Goal: Task Accomplishment & Management: Use online tool/utility

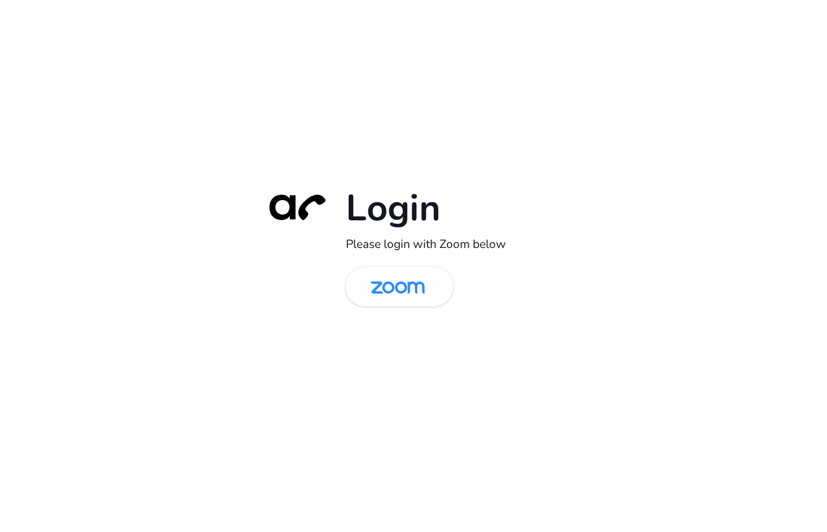
click at [230, 195] on div "Login Please login with Zoom below" at bounding box center [413, 266] width 827 height 532
click at [407, 293] on img at bounding box center [398, 288] width 78 height 37
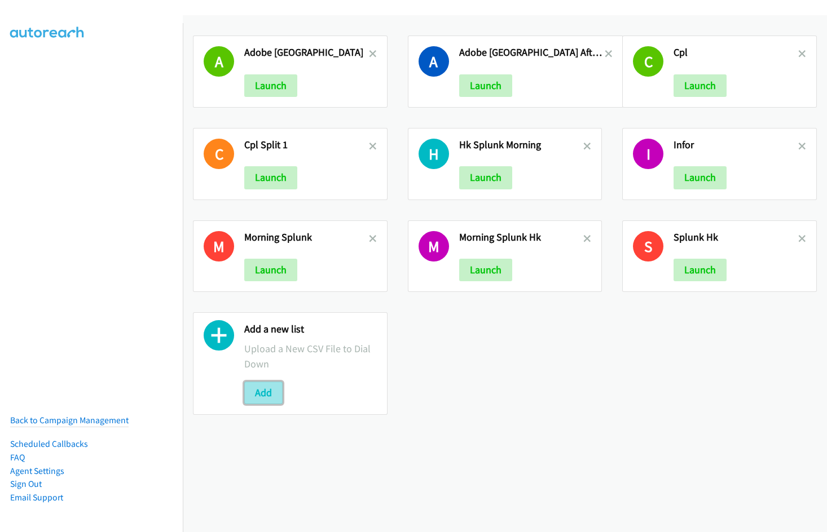
click at [273, 395] on button "Add" at bounding box center [263, 393] width 38 height 23
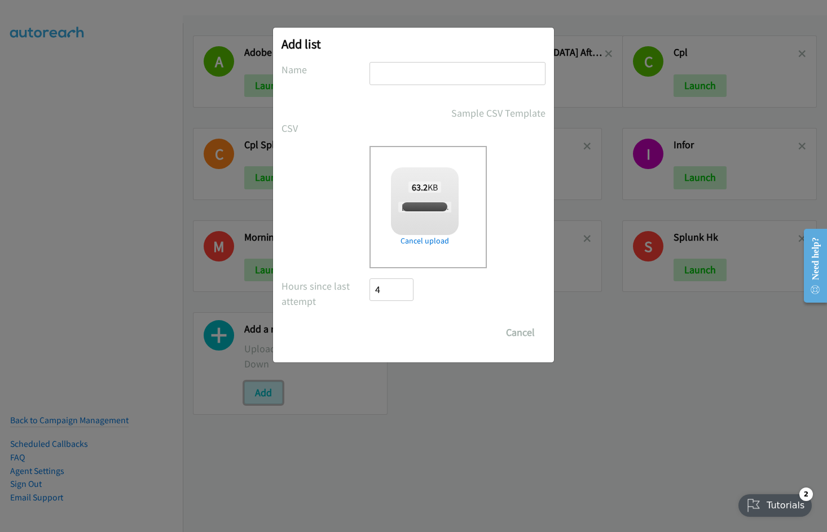
checkbox input "true"
click at [438, 74] on input "text" at bounding box center [457, 73] width 176 height 23
type input "Infor Morning"
drag, startPoint x: 407, startPoint y: 336, endPoint x: 431, endPoint y: 312, distance: 34.3
click at [407, 336] on input "Save List" at bounding box center [398, 332] width 59 height 23
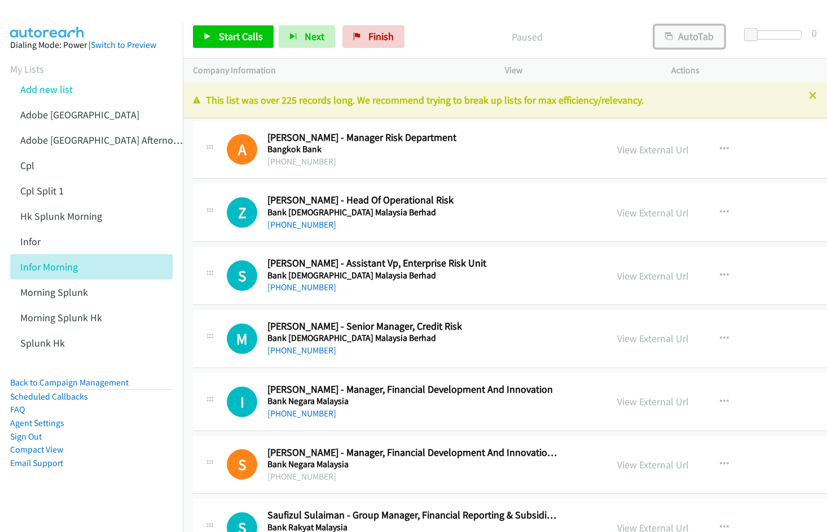
click at [684, 34] on button "AutoTab" at bounding box center [689, 36] width 70 height 23
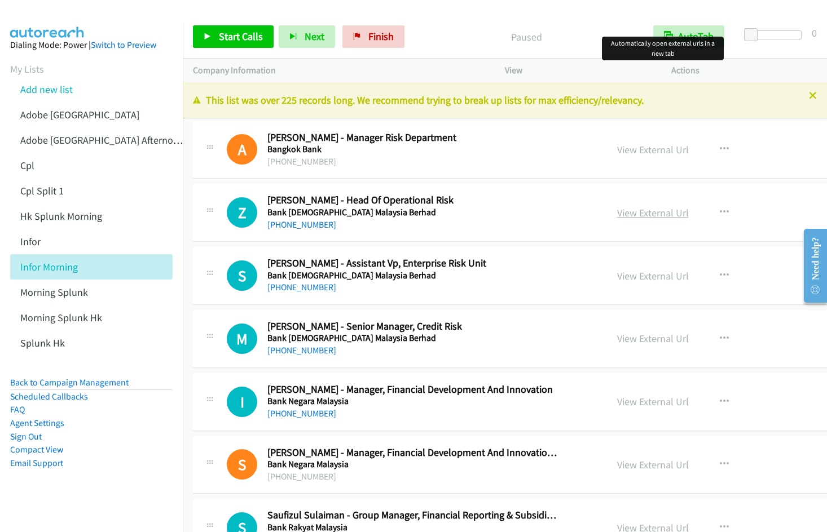
click at [646, 215] on link "View External Url" at bounding box center [653, 212] width 72 height 13
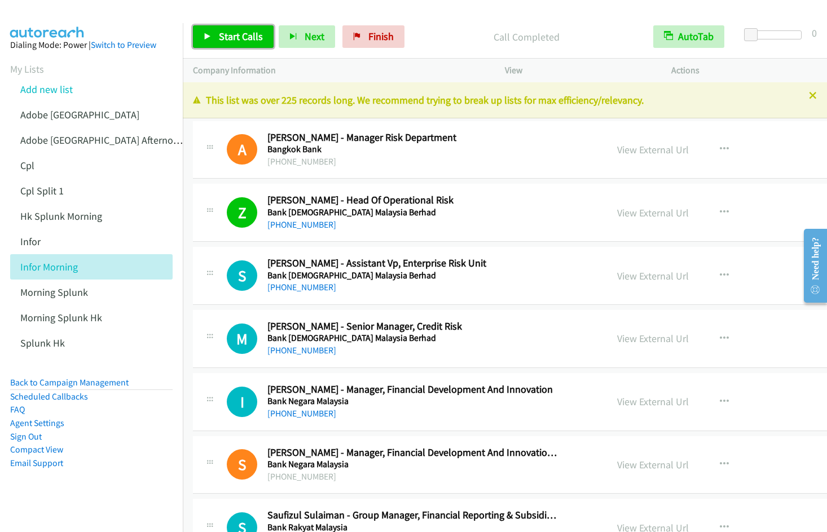
click at [225, 34] on span "Start Calls" at bounding box center [241, 36] width 44 height 13
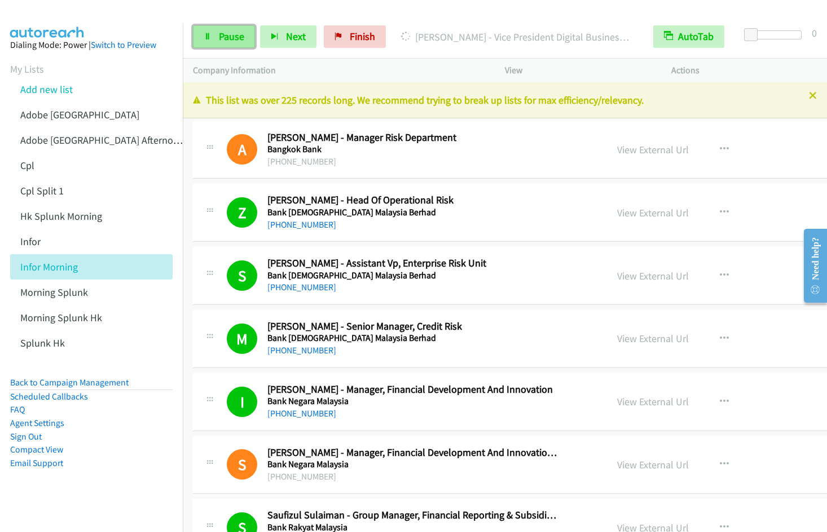
click at [223, 38] on span "Pause" at bounding box center [231, 36] width 25 height 13
click at [211, 36] on icon at bounding box center [208, 37] width 8 height 8
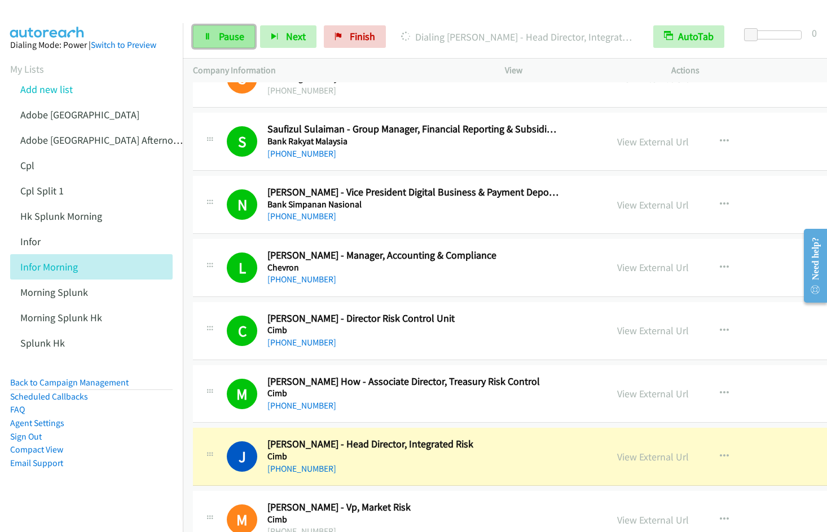
click at [224, 33] on span "Pause" at bounding box center [231, 36] width 25 height 13
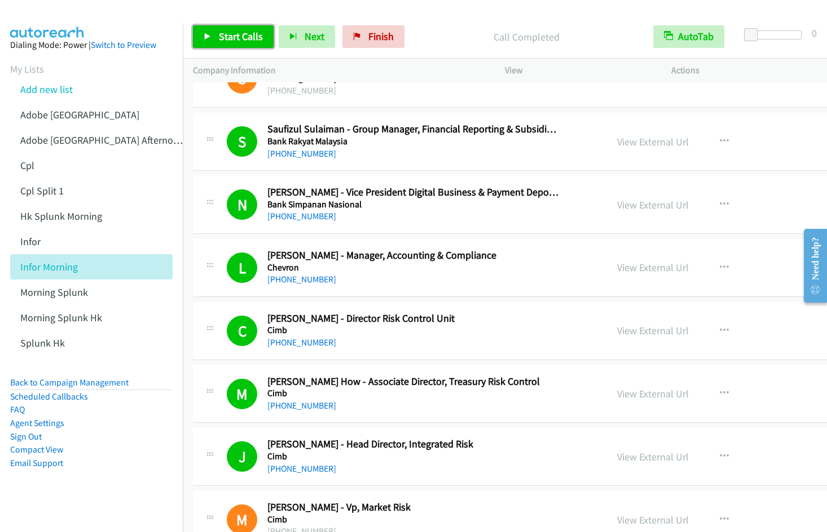
click at [238, 43] on link "Start Calls" at bounding box center [233, 36] width 81 height 23
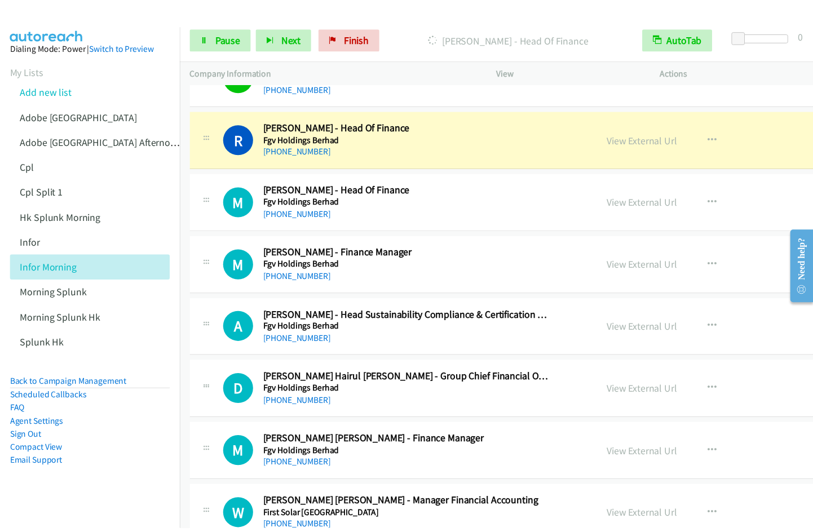
scroll to position [2177, 0]
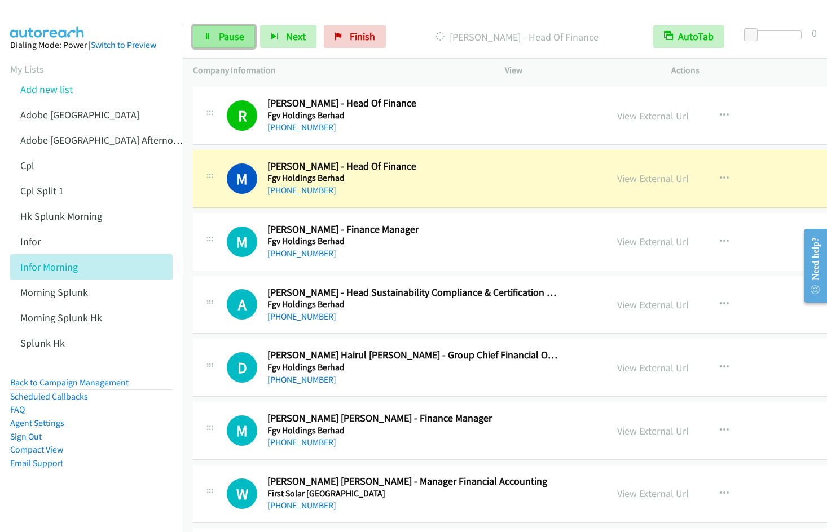
click at [213, 45] on link "Pause" at bounding box center [224, 36] width 62 height 23
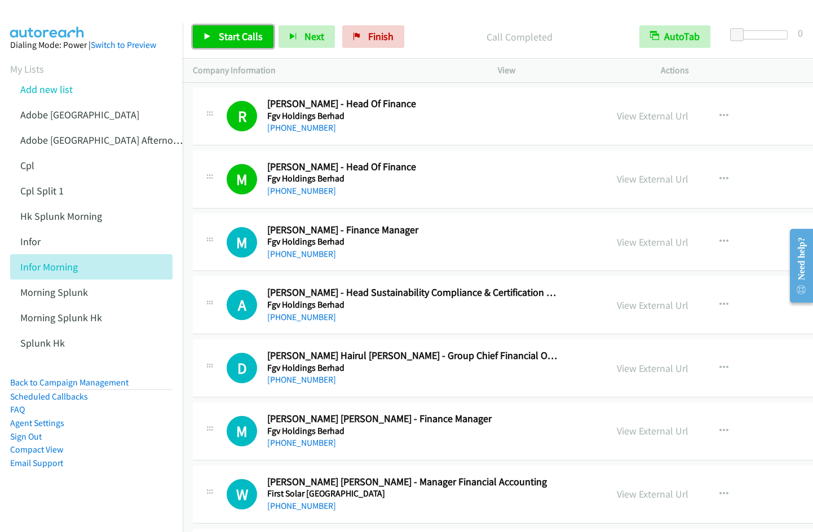
click at [229, 42] on span "Start Calls" at bounding box center [241, 36] width 44 height 13
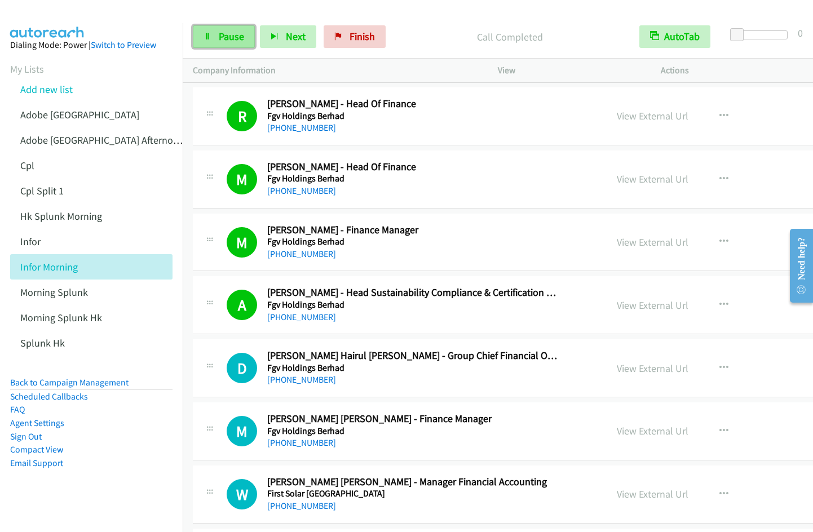
click at [223, 33] on span "Pause" at bounding box center [231, 36] width 25 height 13
click at [223, 34] on span "Start Calls" at bounding box center [241, 36] width 44 height 13
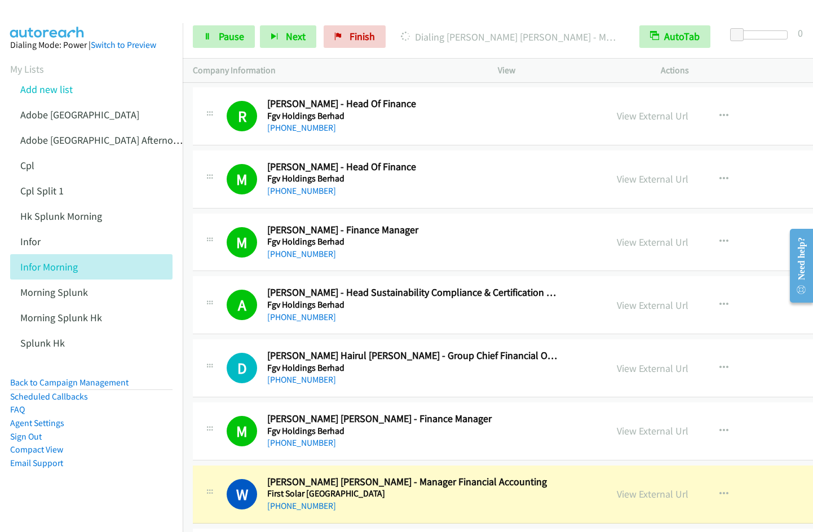
scroll to position [2563, 0]
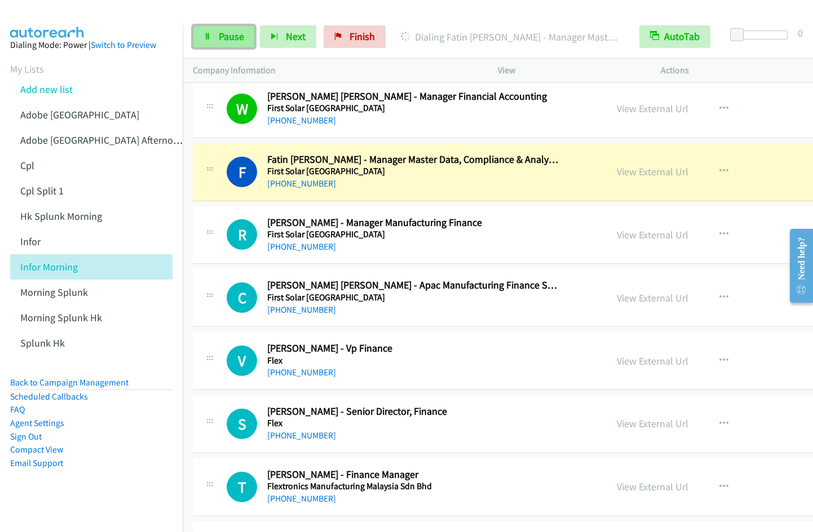
click at [229, 36] on span "Pause" at bounding box center [231, 36] width 25 height 13
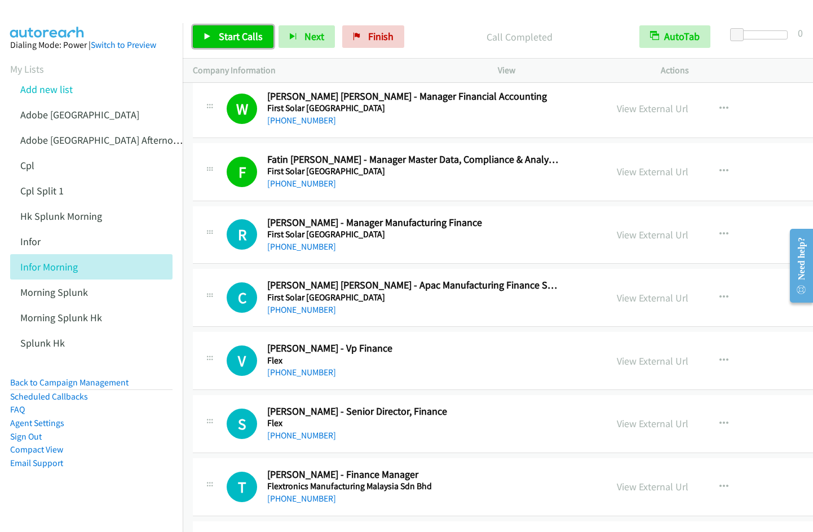
click at [233, 44] on link "Start Calls" at bounding box center [233, 36] width 81 height 23
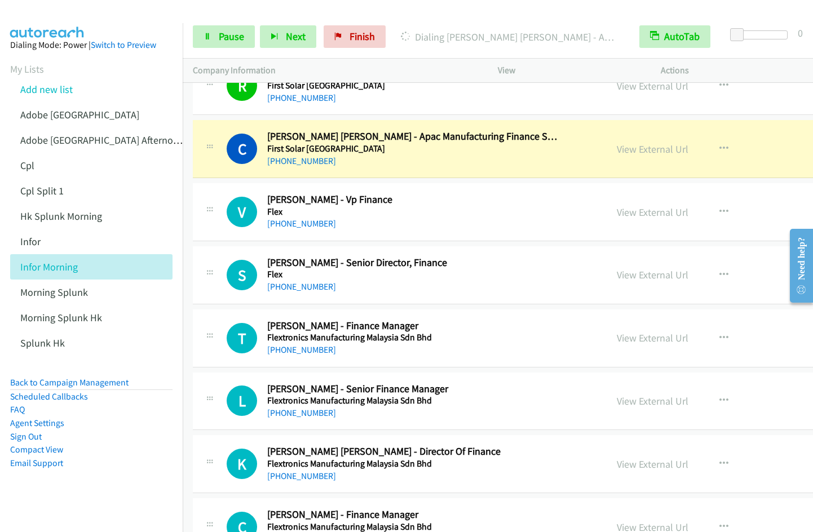
scroll to position [2734, 0]
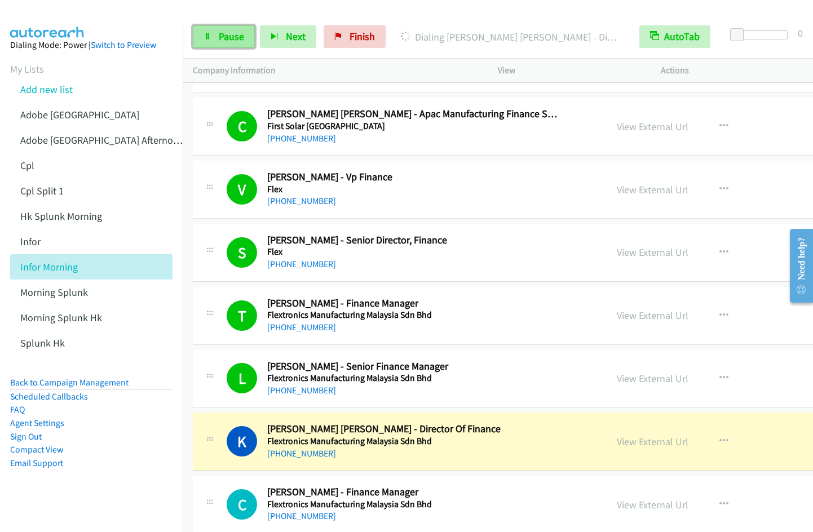
click at [220, 30] on span "Pause" at bounding box center [231, 36] width 25 height 13
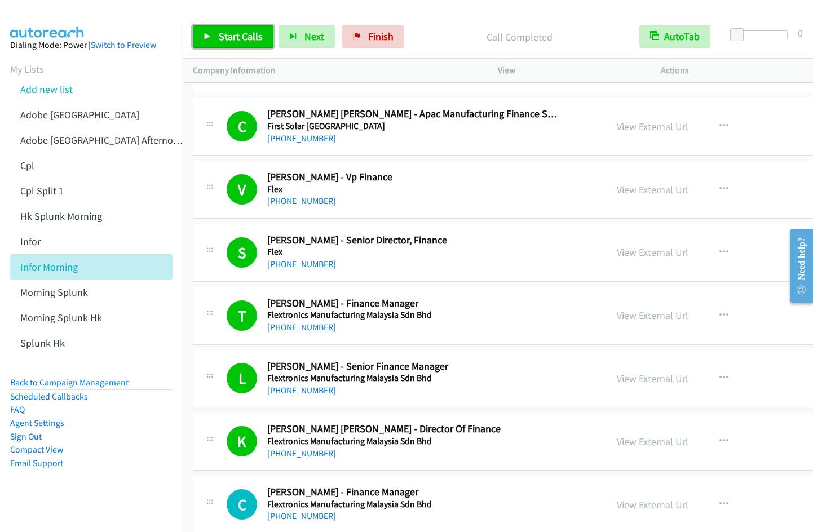
drag, startPoint x: 227, startPoint y: 28, endPoint x: 259, endPoint y: 39, distance: 33.9
click at [227, 29] on link "Start Calls" at bounding box center [233, 36] width 81 height 23
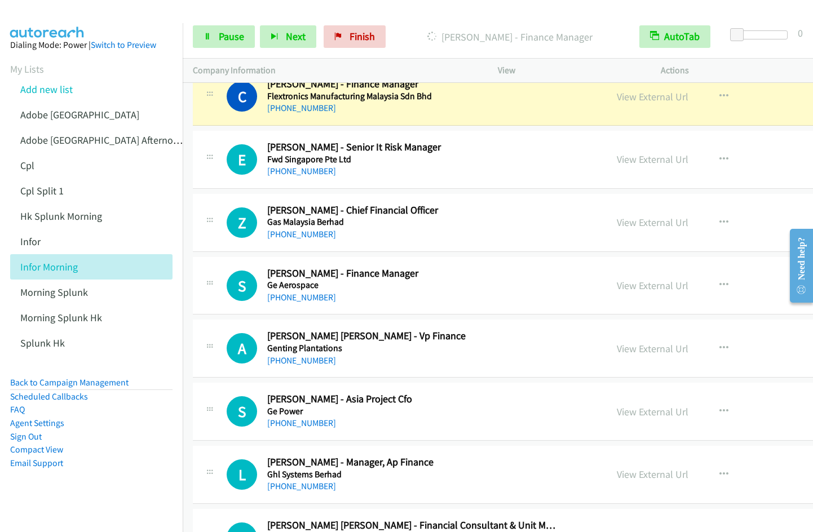
scroll to position [3120, 0]
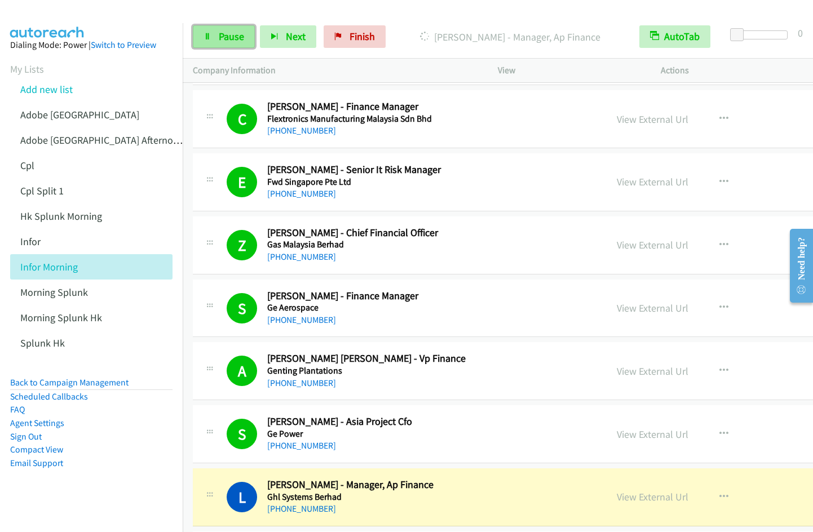
click at [213, 45] on link "Pause" at bounding box center [224, 36] width 62 height 23
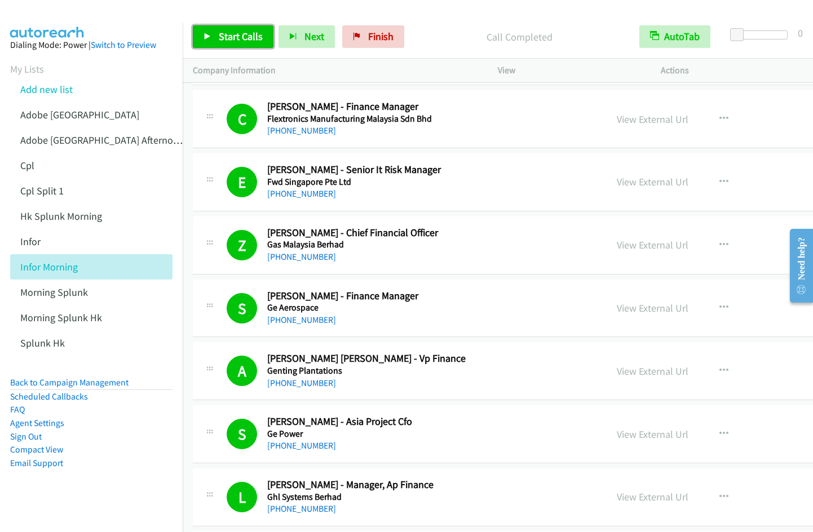
click at [224, 37] on span "Start Calls" at bounding box center [241, 36] width 44 height 13
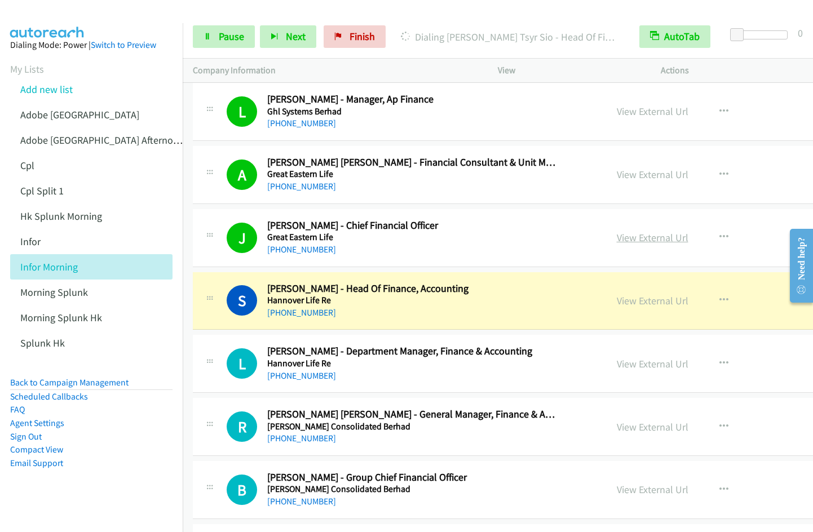
click at [643, 234] on link "View External Url" at bounding box center [653, 237] width 72 height 13
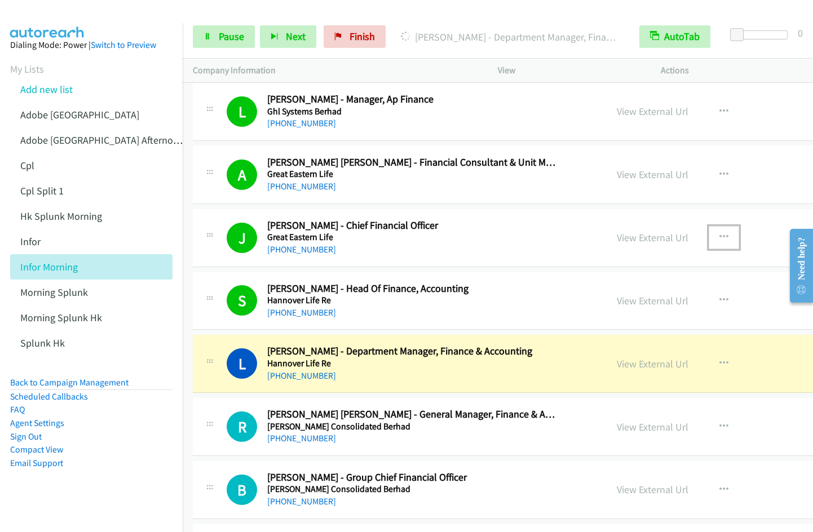
click at [728, 237] on icon "button" at bounding box center [723, 237] width 9 height 9
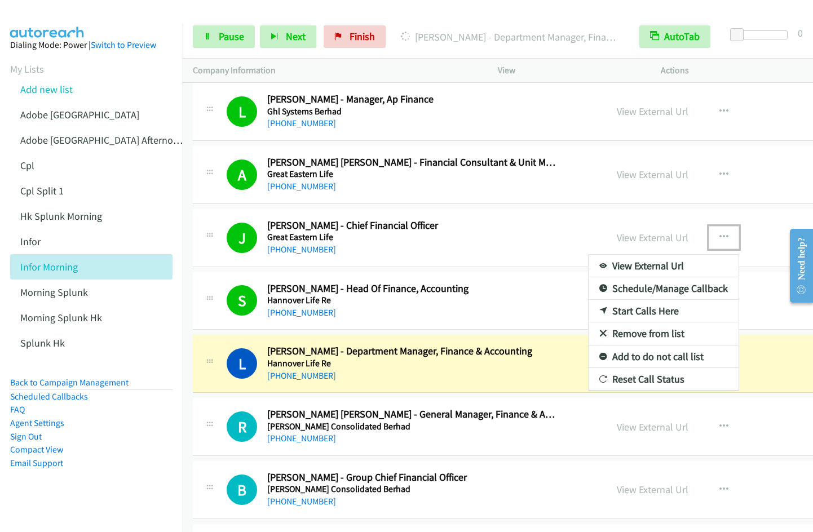
click at [658, 336] on link "Remove from list" at bounding box center [664, 334] width 150 height 23
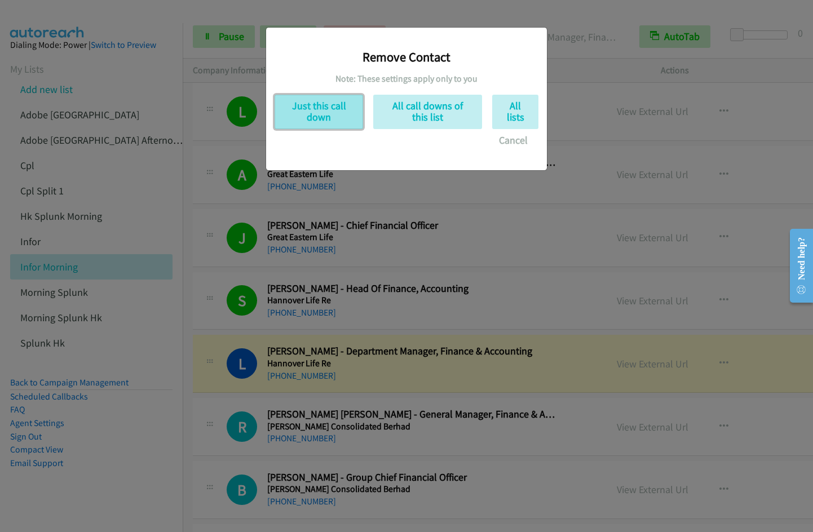
click at [326, 118] on button "Just this call down" at bounding box center [319, 112] width 89 height 34
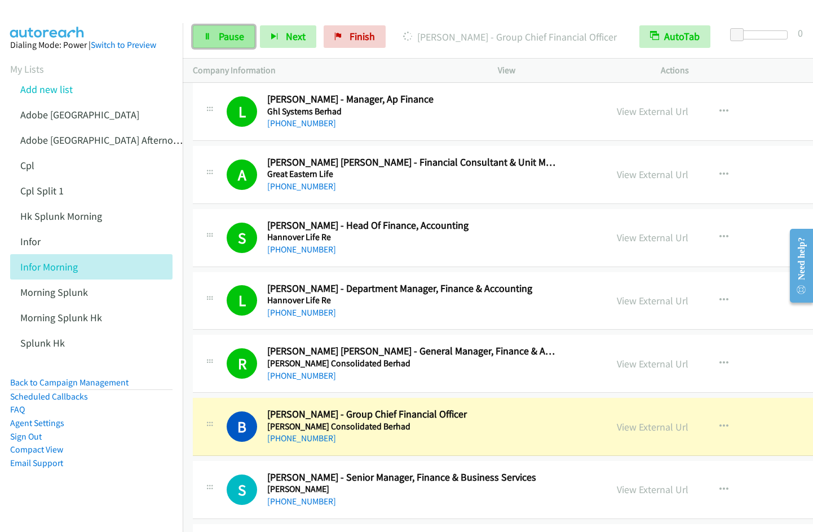
click at [231, 33] on span "Pause" at bounding box center [231, 36] width 25 height 13
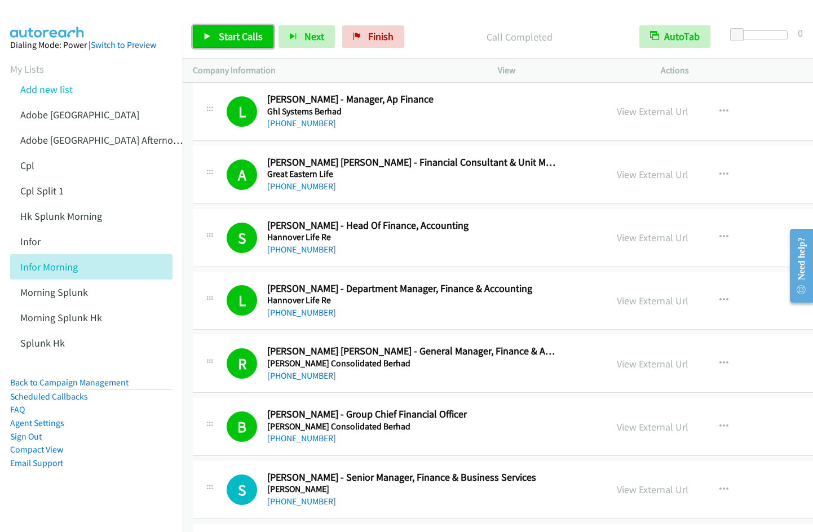
click at [228, 41] on span "Start Calls" at bounding box center [241, 36] width 44 height 13
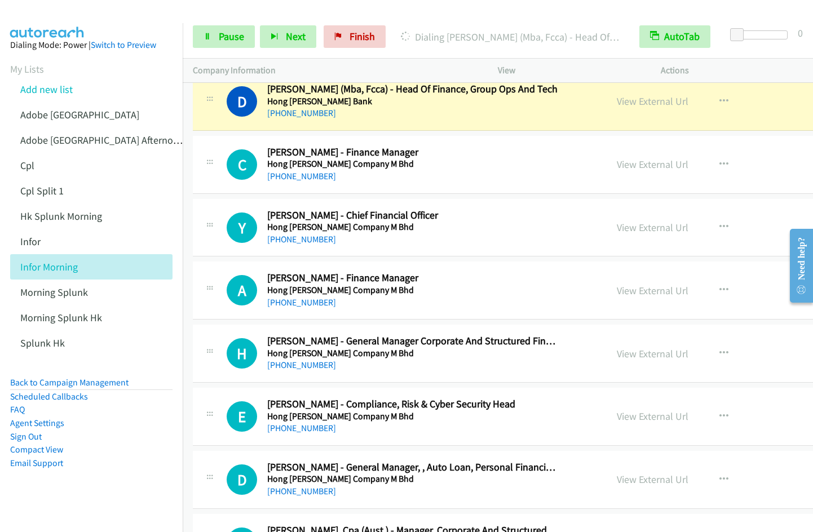
scroll to position [4187, 0]
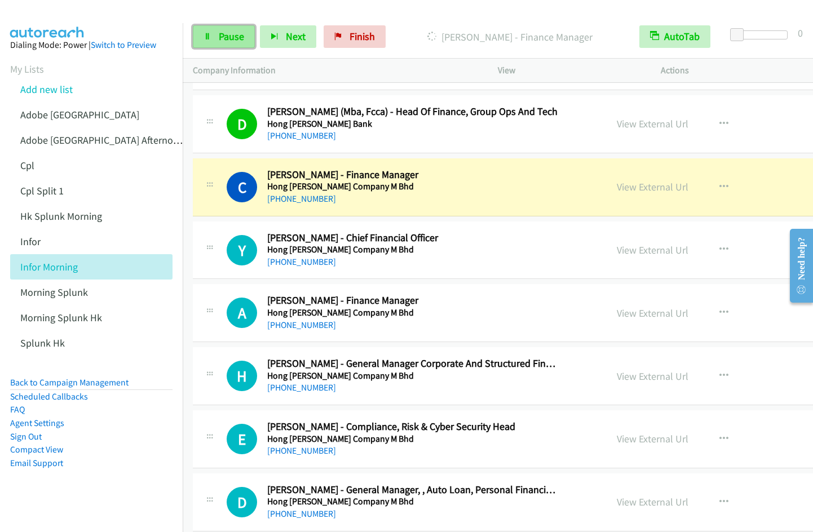
click at [224, 42] on span "Pause" at bounding box center [231, 36] width 25 height 13
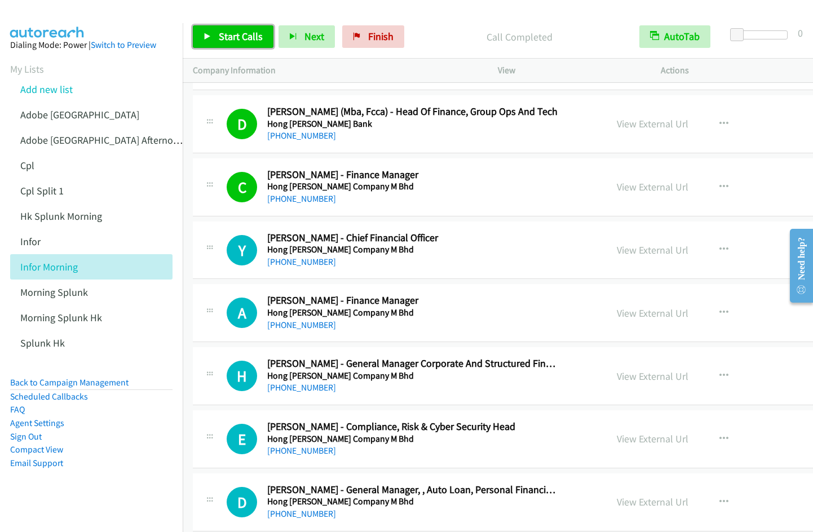
click at [226, 41] on span "Start Calls" at bounding box center [241, 36] width 44 height 13
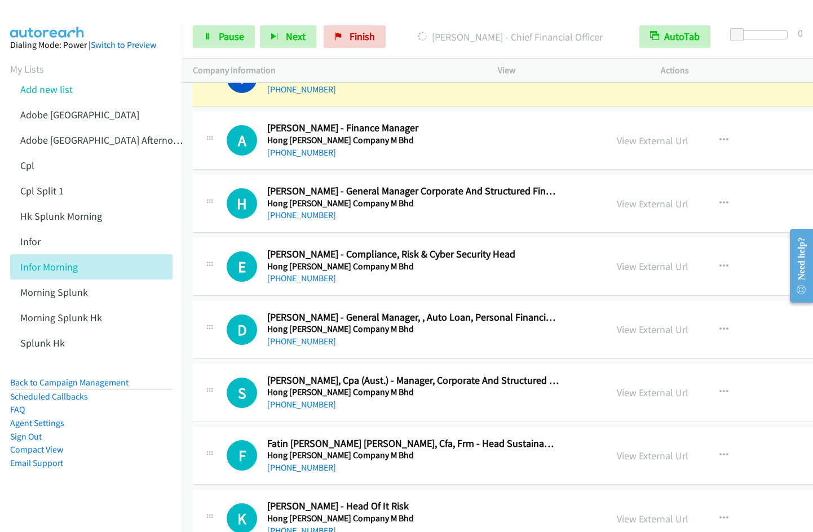
scroll to position [4317, 0]
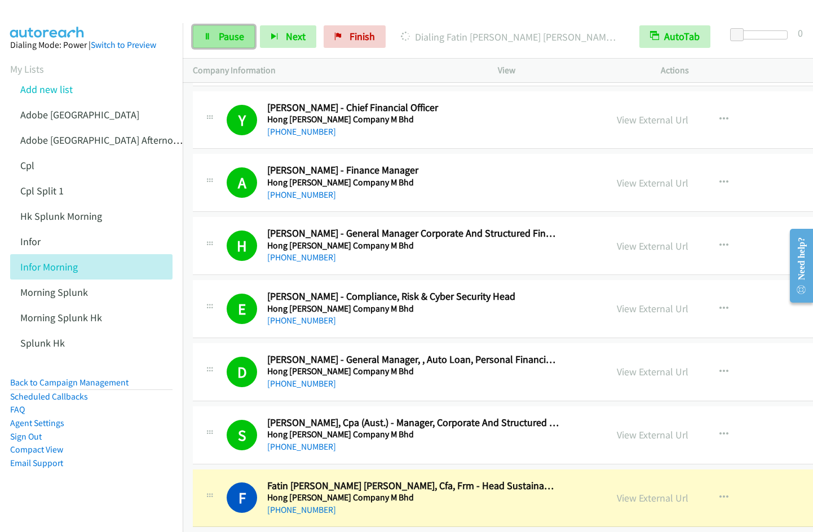
click at [222, 33] on span "Pause" at bounding box center [231, 36] width 25 height 13
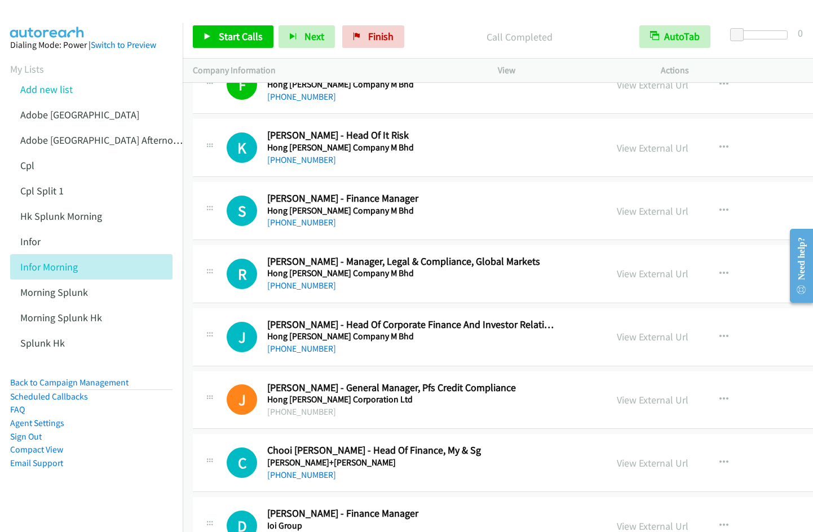
scroll to position [4653, 0]
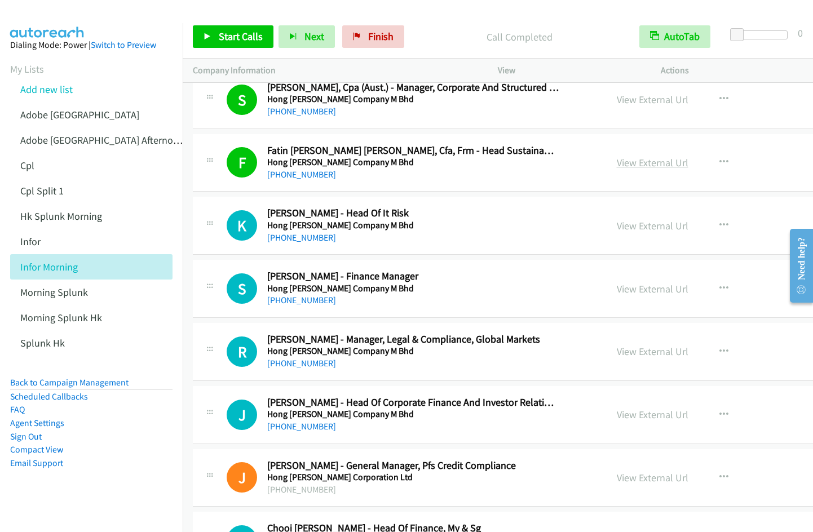
click at [653, 159] on link "View External Url" at bounding box center [653, 162] width 72 height 13
click at [238, 34] on span "Start Calls" at bounding box center [241, 36] width 44 height 13
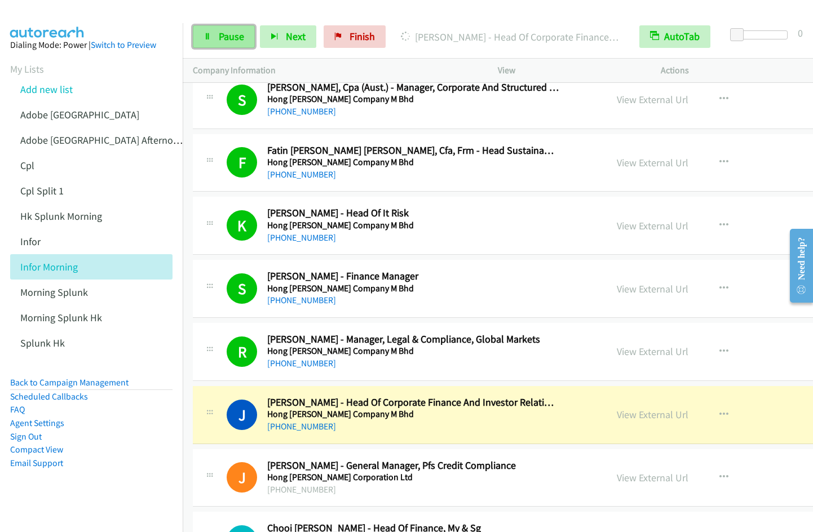
click at [219, 37] on span "Pause" at bounding box center [231, 36] width 25 height 13
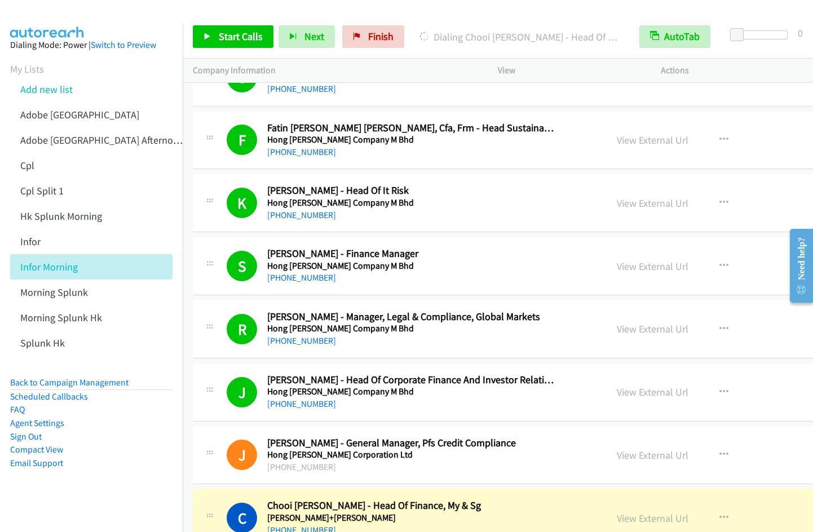
scroll to position [4717, 0]
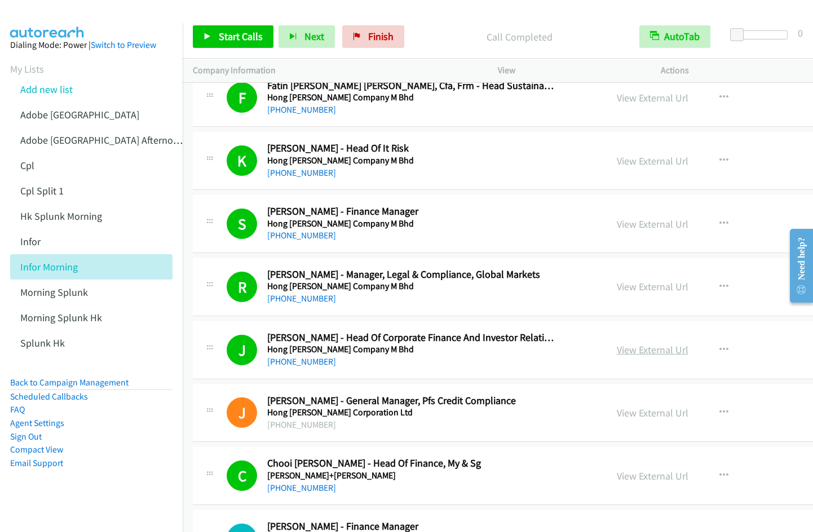
click at [652, 348] on link "View External Url" at bounding box center [653, 349] width 72 height 13
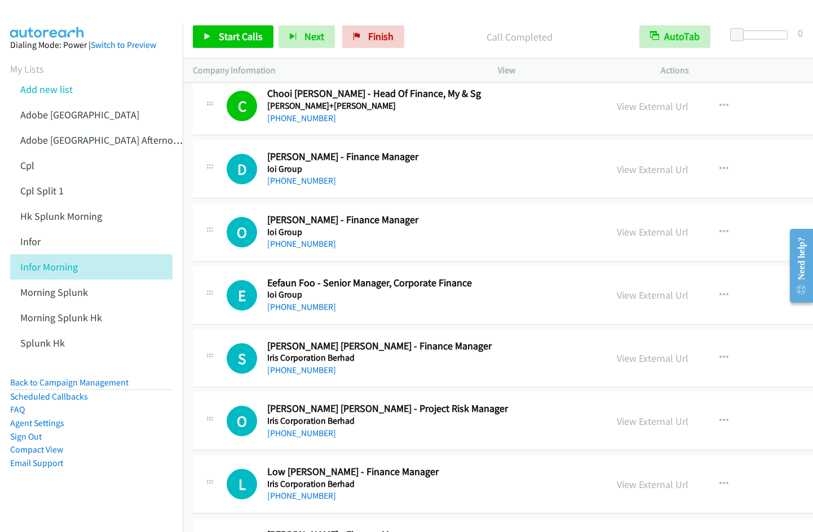
scroll to position [5081, 0]
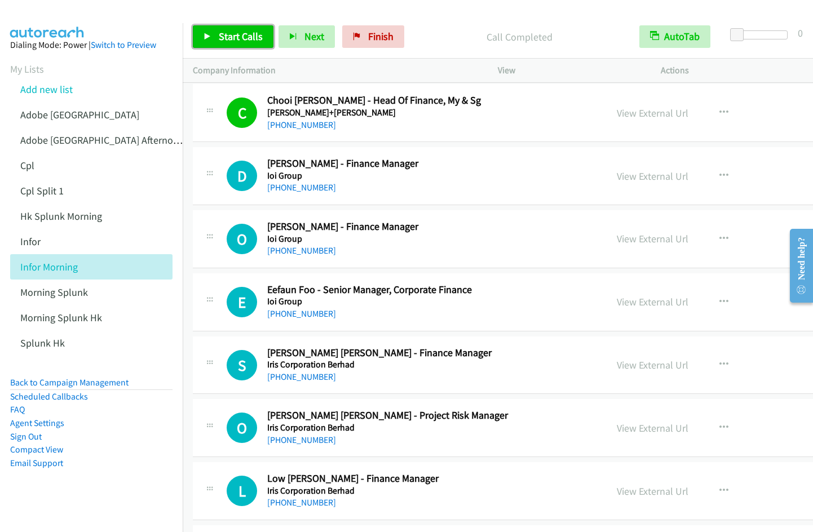
click at [227, 32] on span "Start Calls" at bounding box center [241, 36] width 44 height 13
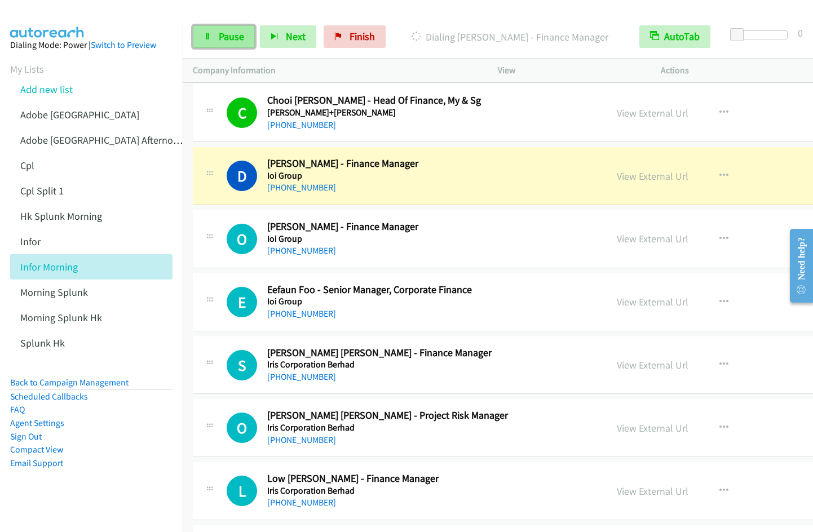
click at [219, 41] on span "Pause" at bounding box center [231, 36] width 25 height 13
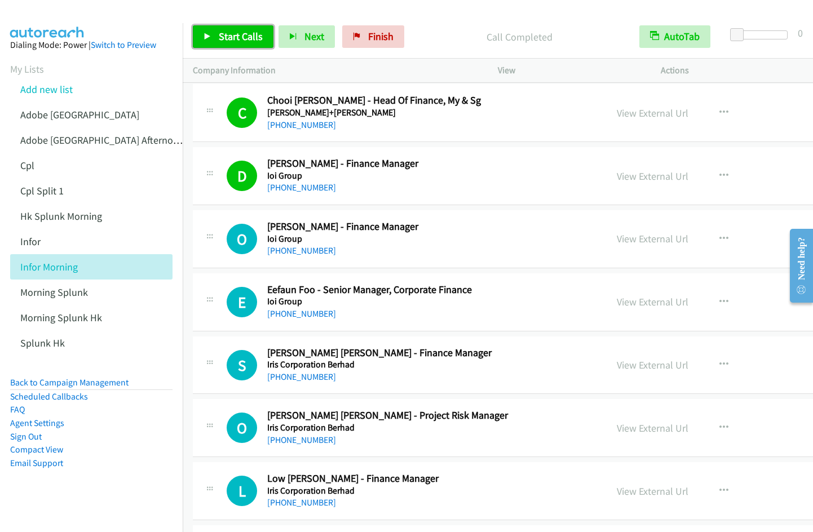
click at [227, 39] on span "Start Calls" at bounding box center [241, 36] width 44 height 13
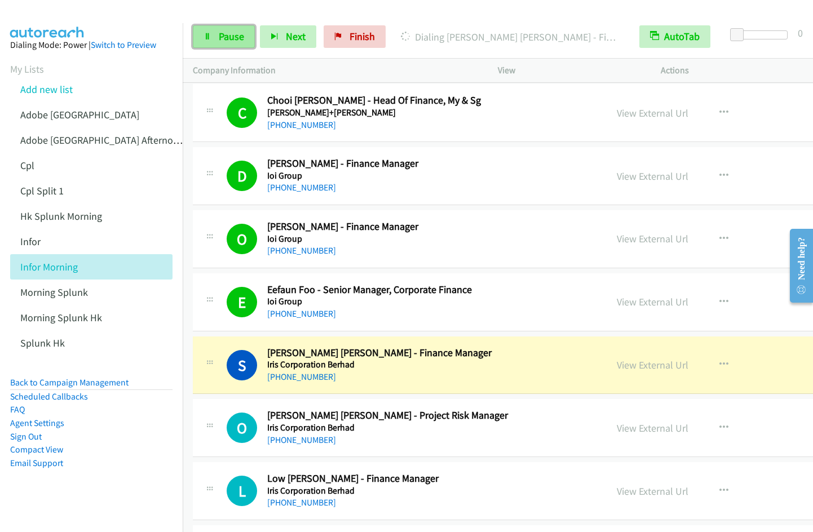
click at [217, 39] on link "Pause" at bounding box center [224, 36] width 62 height 23
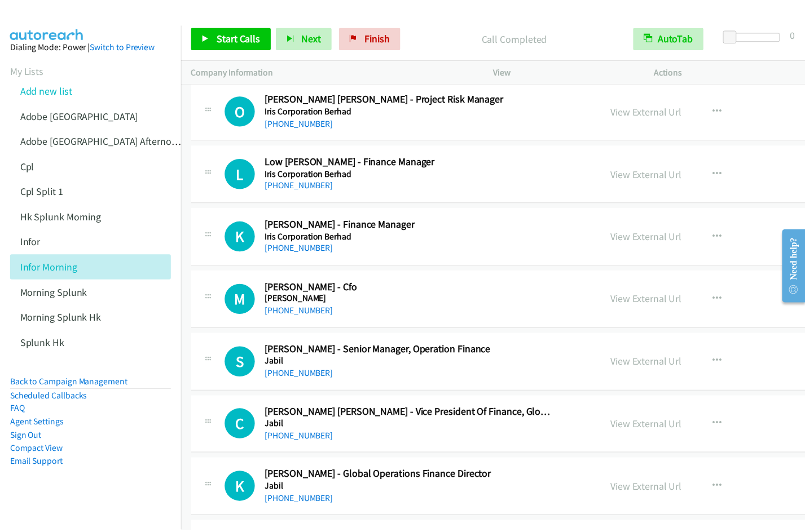
scroll to position [5350, 0]
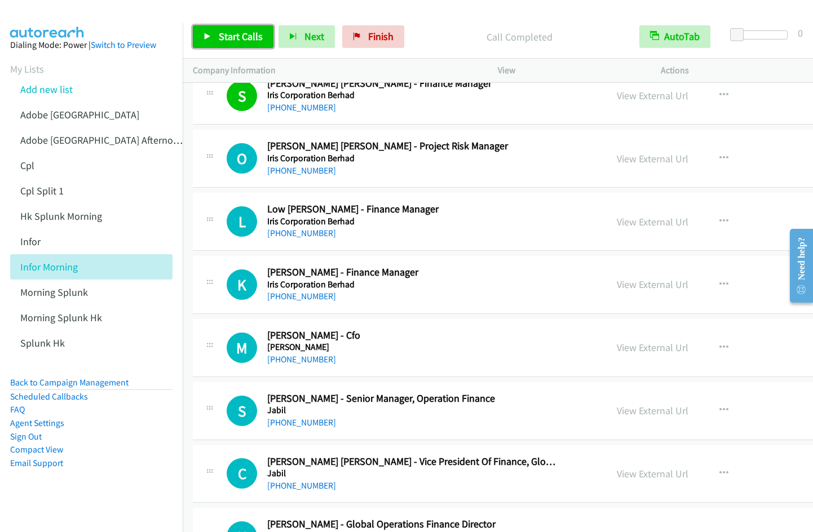
click at [232, 31] on span "Start Calls" at bounding box center [241, 36] width 44 height 13
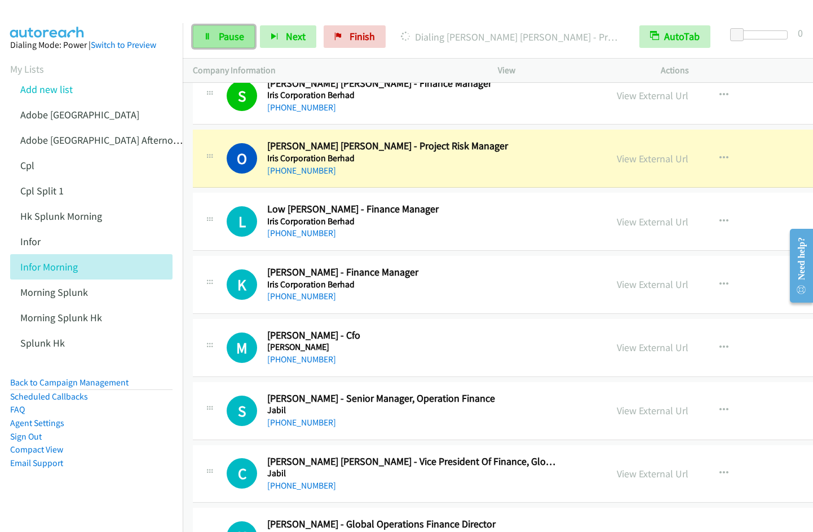
click at [217, 30] on link "Pause" at bounding box center [224, 36] width 62 height 23
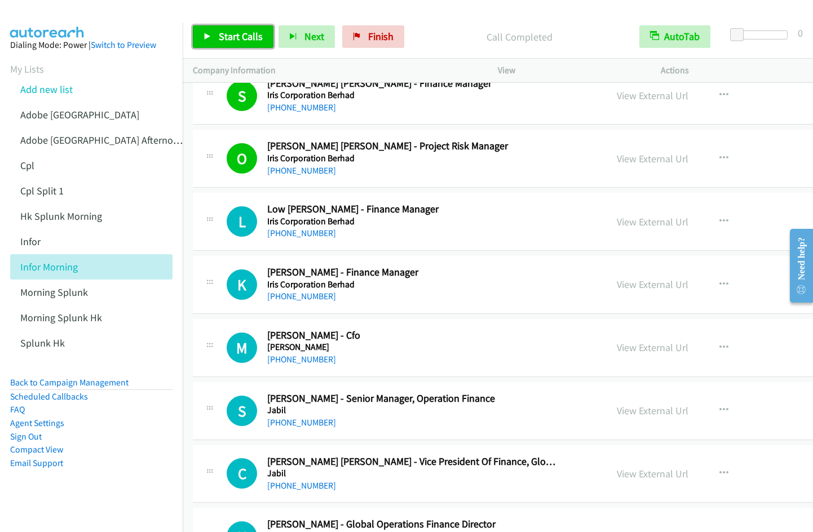
click at [251, 43] on link "Start Calls" at bounding box center [233, 36] width 81 height 23
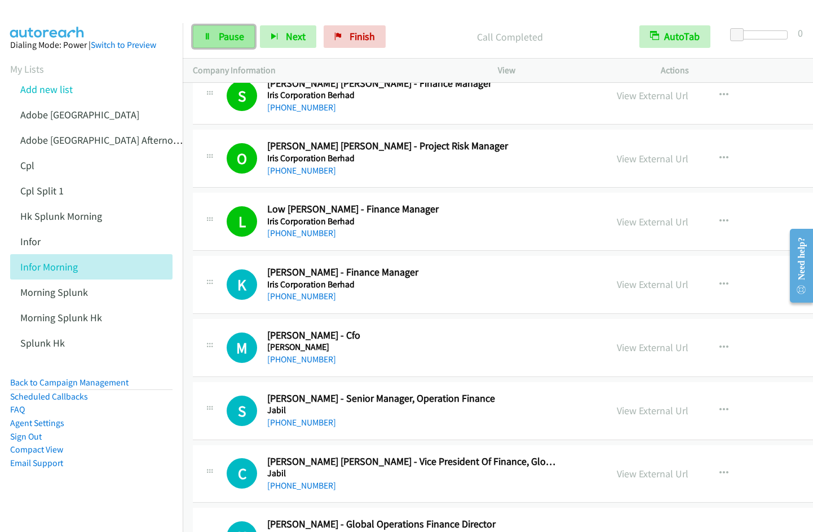
click at [209, 27] on link "Pause" at bounding box center [224, 36] width 62 height 23
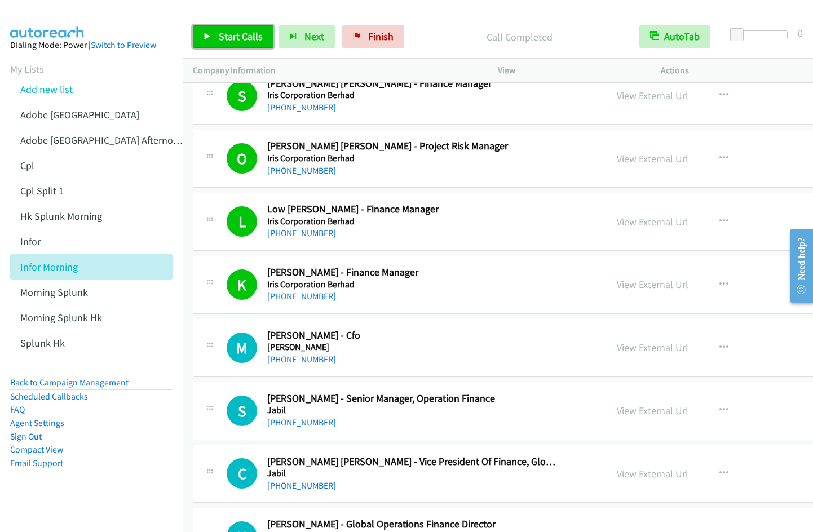
drag, startPoint x: 213, startPoint y: 37, endPoint x: 237, endPoint y: 37, distance: 24.3
click at [213, 37] on link "Start Calls" at bounding box center [233, 36] width 81 height 23
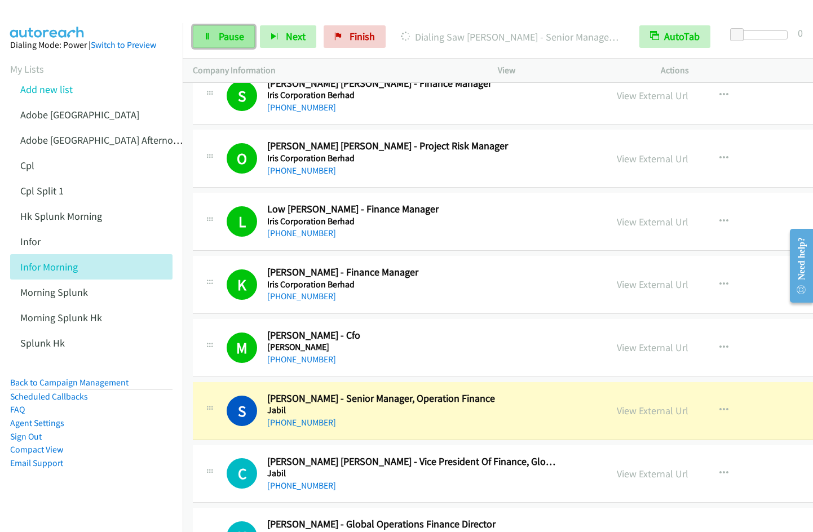
click at [211, 38] on link "Pause" at bounding box center [224, 36] width 62 height 23
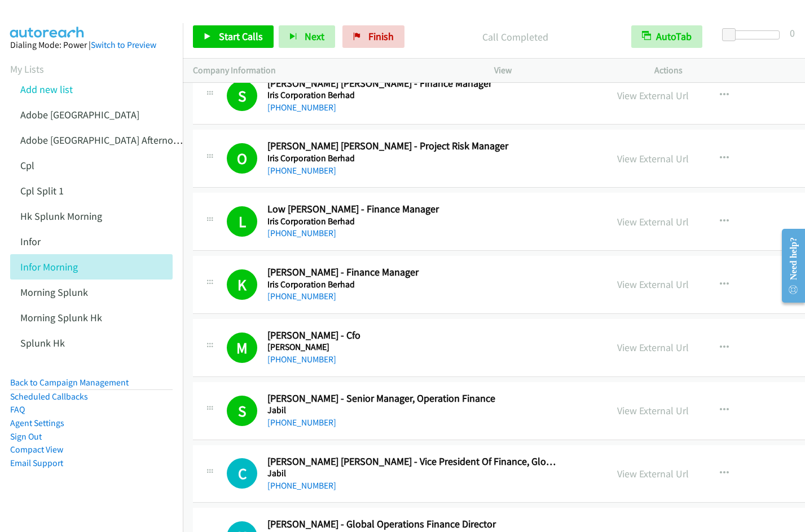
click at [669, 435] on div "S Callback Scheduled Saw Ling Yee - Senior Manager, Operation Finance Jabil Asi…" at bounding box center [586, 411] width 787 height 58
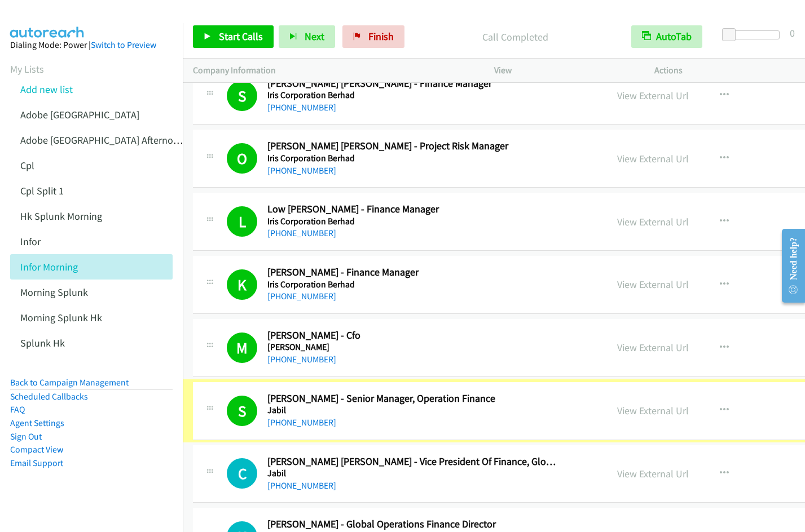
click at [669, 435] on div "S Callback Scheduled Saw Ling Yee - Senior Manager, Operation Finance Jabil Asi…" at bounding box center [586, 411] width 787 height 58
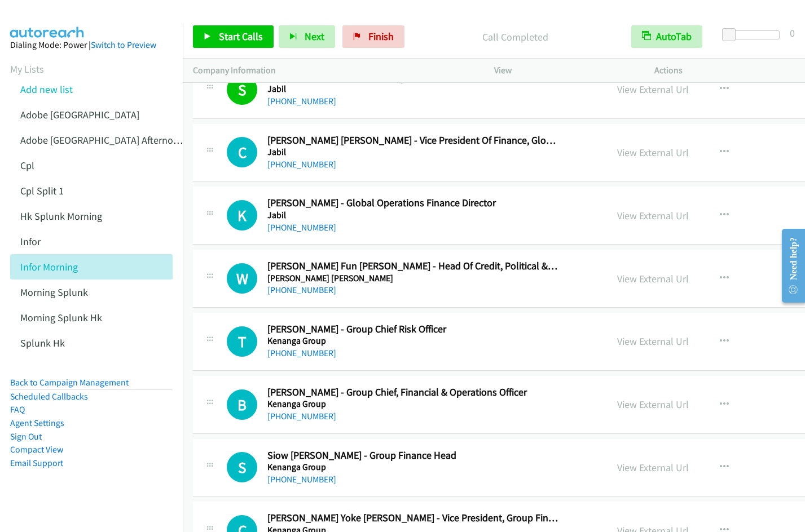
scroll to position [5689, 0]
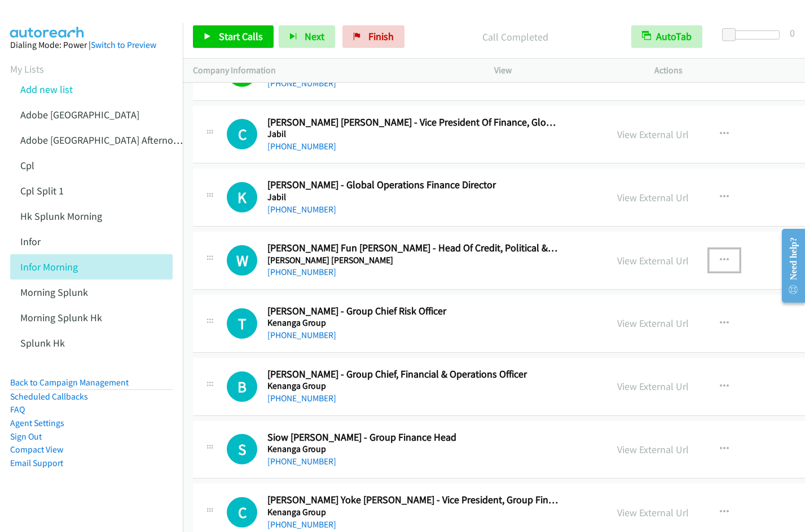
drag, startPoint x: 723, startPoint y: 259, endPoint x: 721, endPoint y: 267, distance: 8.2
click at [723, 259] on icon "button" at bounding box center [723, 260] width 9 height 9
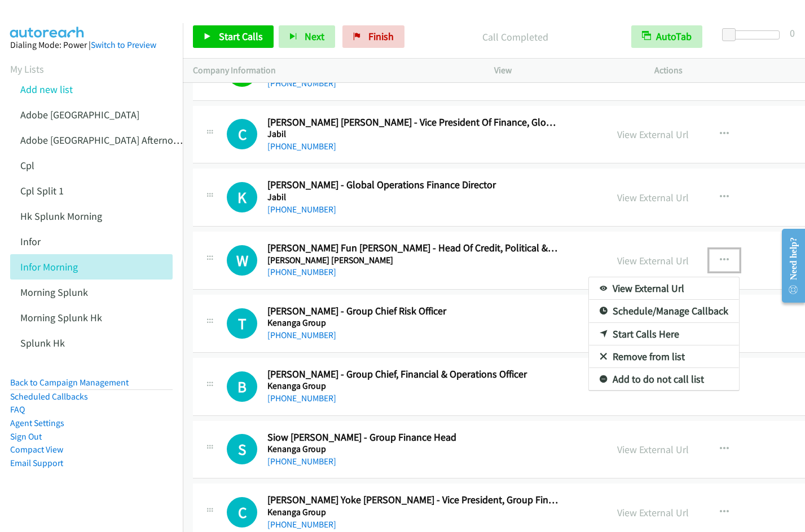
click at [649, 334] on link "Start Calls Here" at bounding box center [664, 334] width 150 height 23
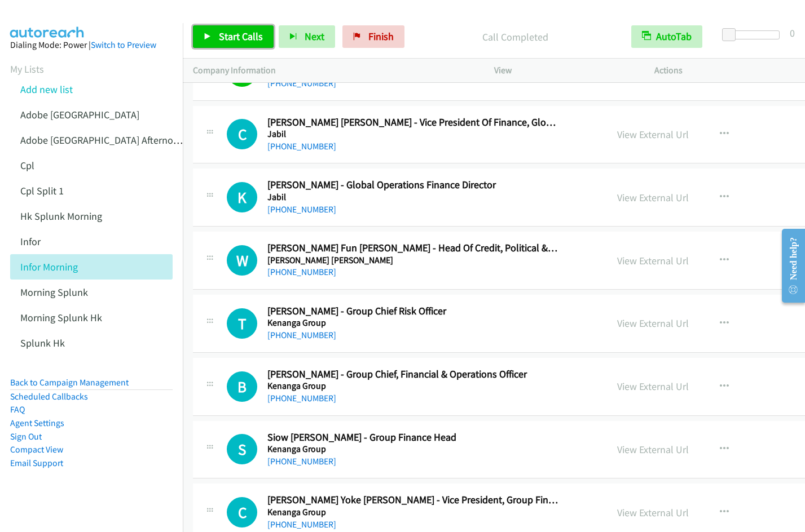
click at [237, 35] on span "Start Calls" at bounding box center [241, 36] width 44 height 13
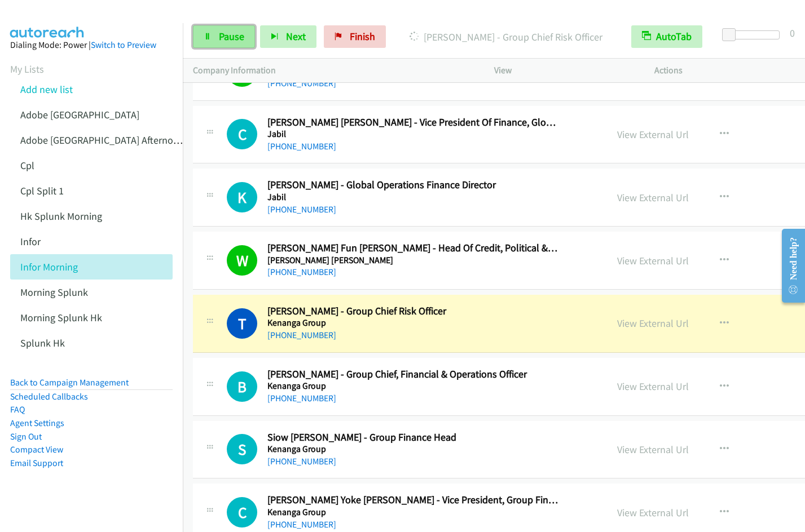
click at [226, 33] on span "Pause" at bounding box center [231, 36] width 25 height 13
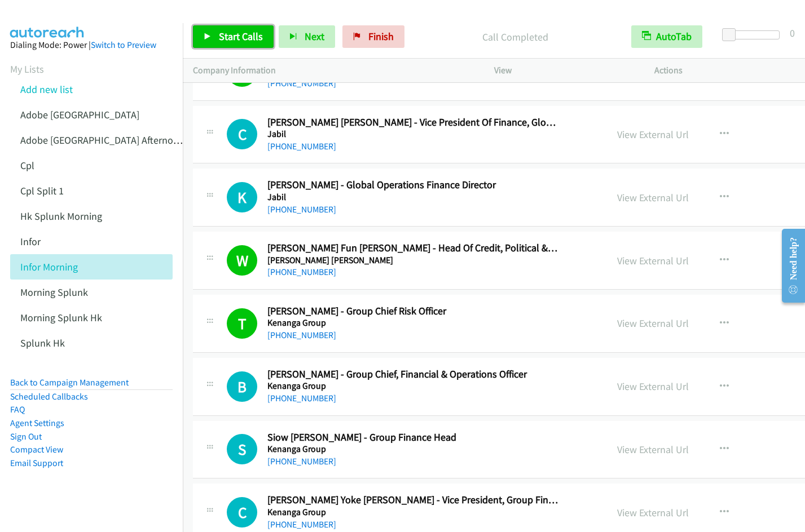
click at [235, 37] on span "Start Calls" at bounding box center [241, 36] width 44 height 13
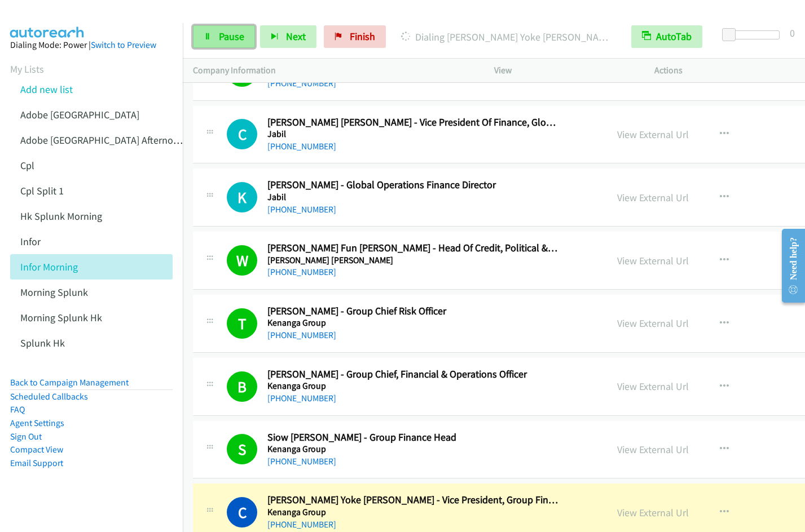
click at [228, 34] on span "Pause" at bounding box center [231, 36] width 25 height 13
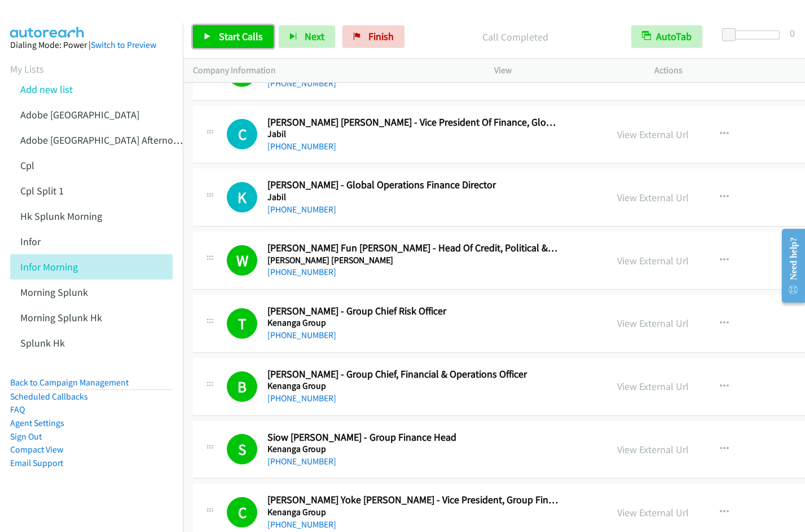
click at [223, 28] on link "Start Calls" at bounding box center [233, 36] width 81 height 23
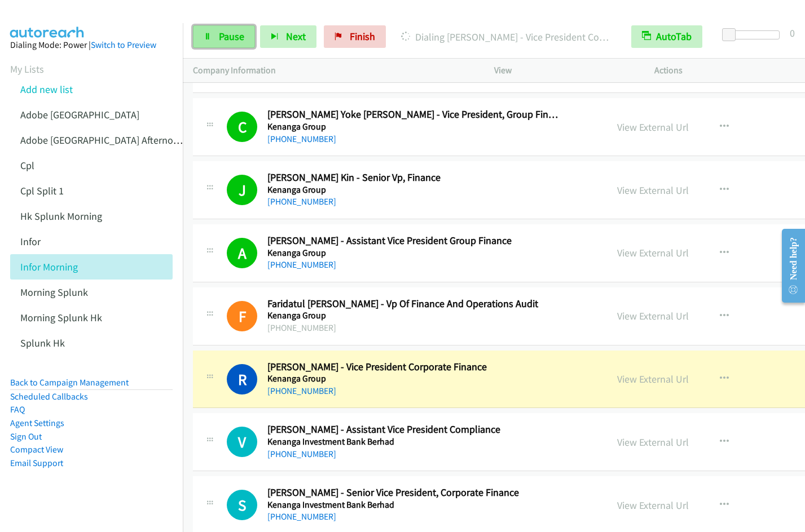
click at [224, 37] on span "Pause" at bounding box center [231, 36] width 25 height 13
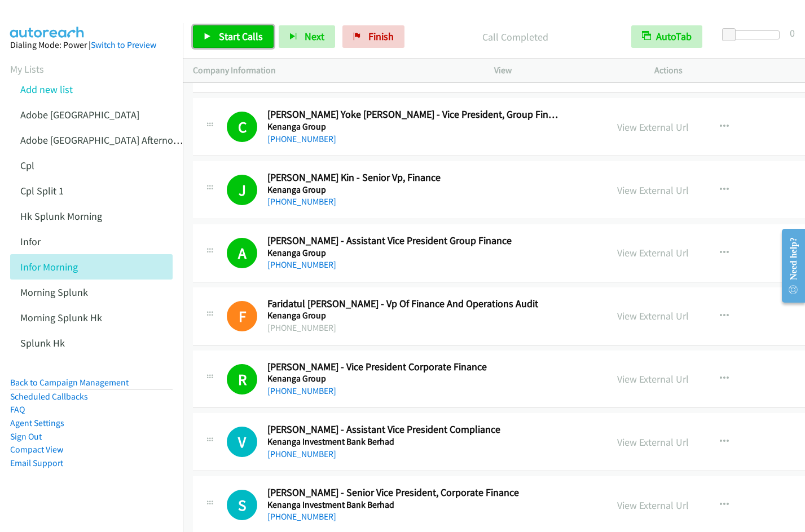
click at [212, 39] on link "Start Calls" at bounding box center [233, 36] width 81 height 23
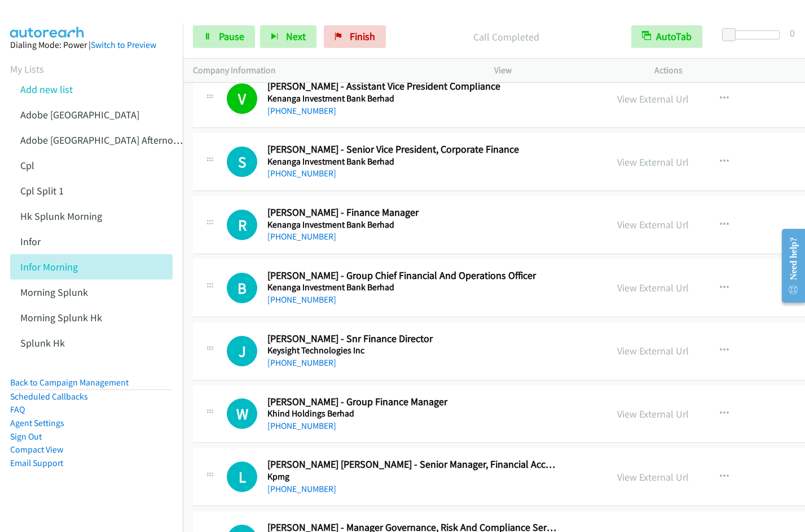
scroll to position [6416, 0]
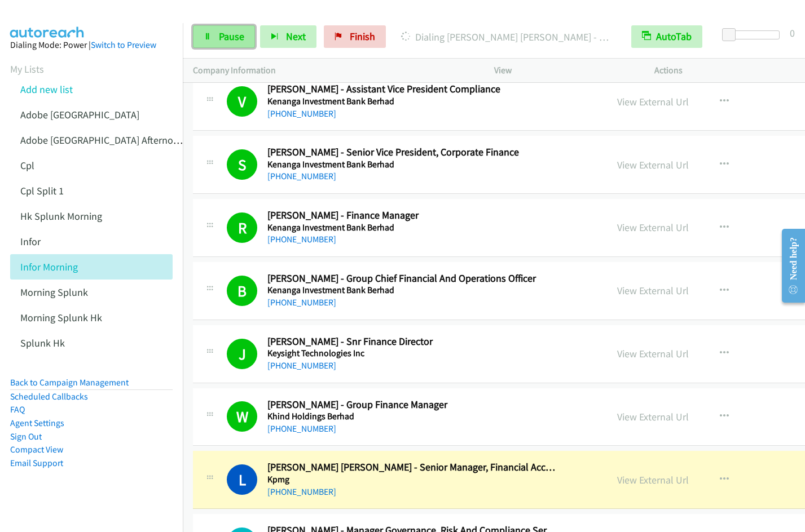
click at [235, 37] on span "Pause" at bounding box center [231, 36] width 25 height 13
